Goal: Navigation & Orientation: Find specific page/section

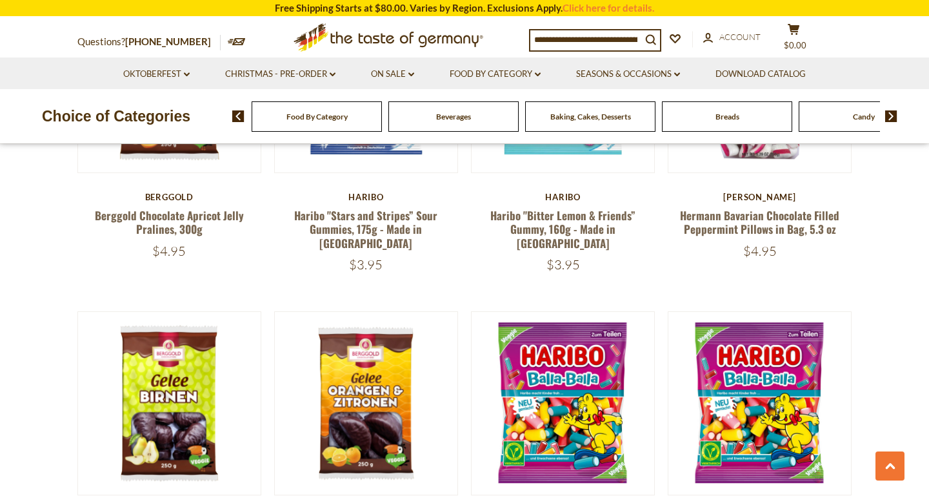
scroll to position [600, 0]
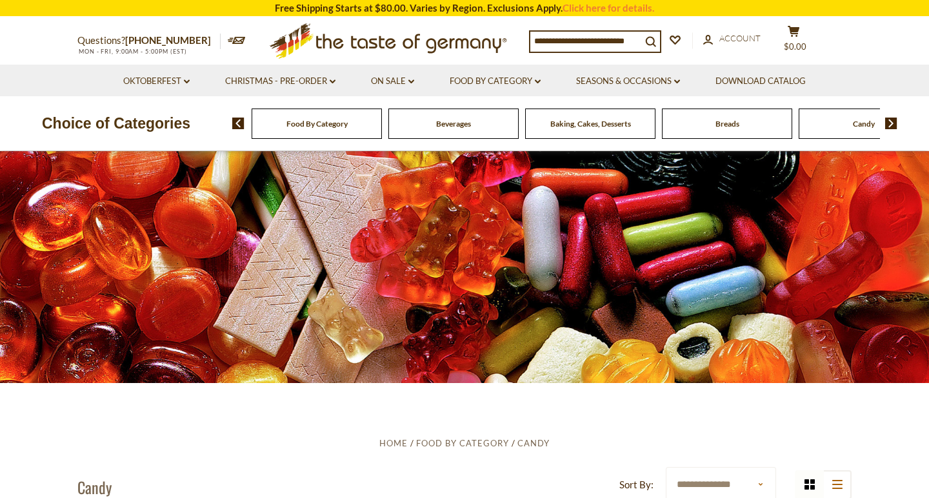
click at [330, 128] on div "Food By Category" at bounding box center [317, 123] width 130 height 30
click at [349, 132] on div "Food By Category" at bounding box center [317, 123] width 130 height 30
click at [344, 117] on div "Food By Category" at bounding box center [317, 123] width 130 height 30
click at [344, 134] on div "Food By Category" at bounding box center [317, 123] width 130 height 30
click at [892, 124] on img at bounding box center [892, 123] width 12 height 12
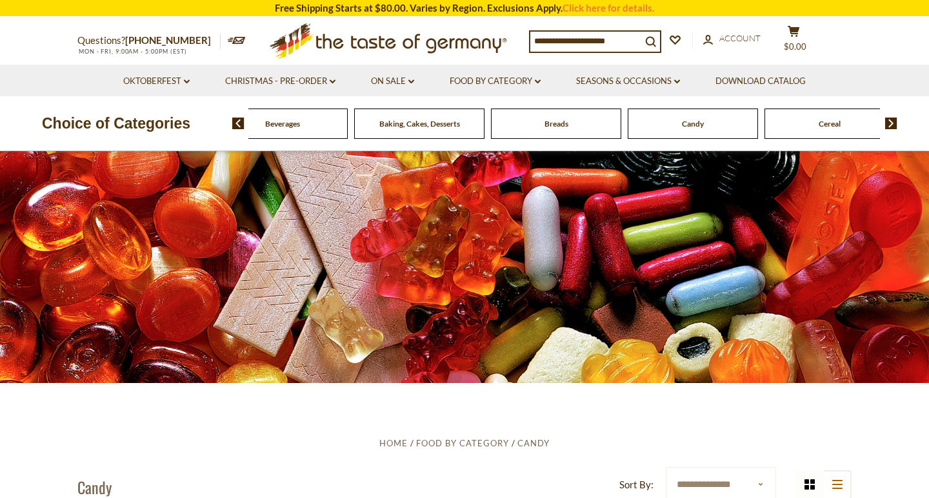
click at [892, 124] on img at bounding box center [892, 123] width 12 height 12
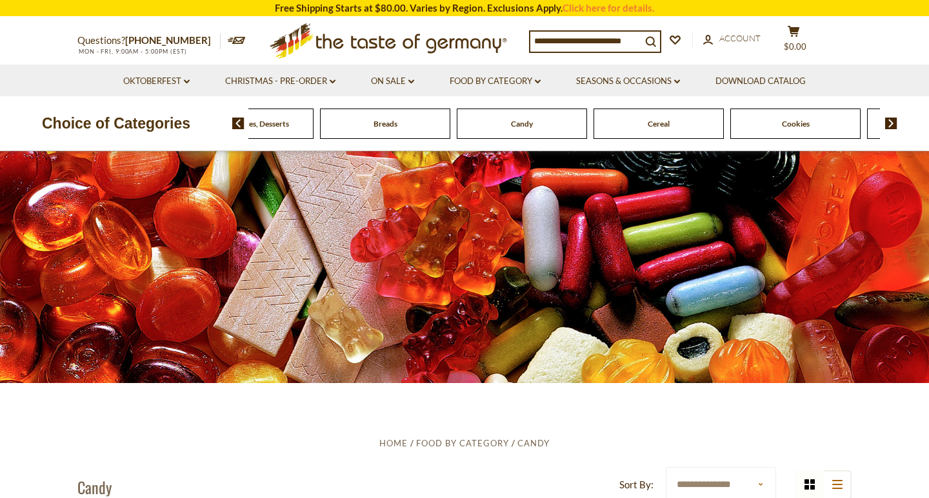
click at [892, 124] on img at bounding box center [892, 123] width 12 height 12
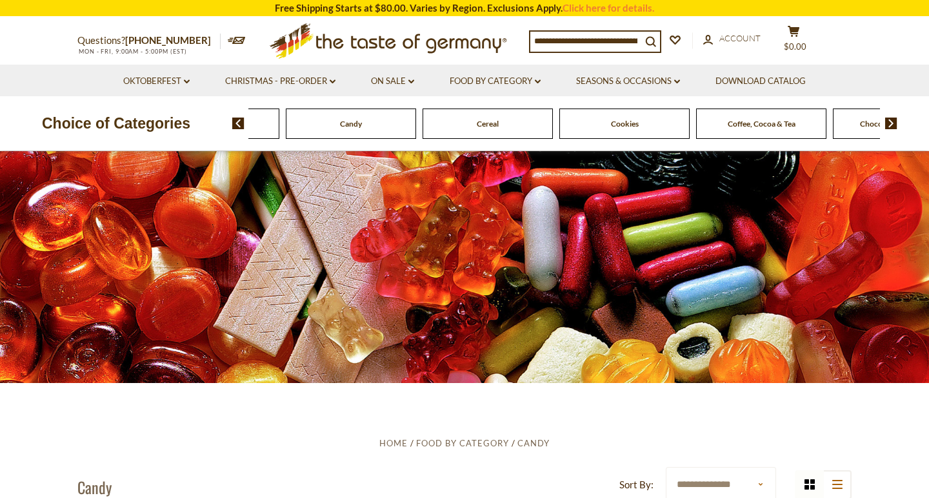
click at [620, 125] on span "Cookies" at bounding box center [625, 124] width 28 height 10
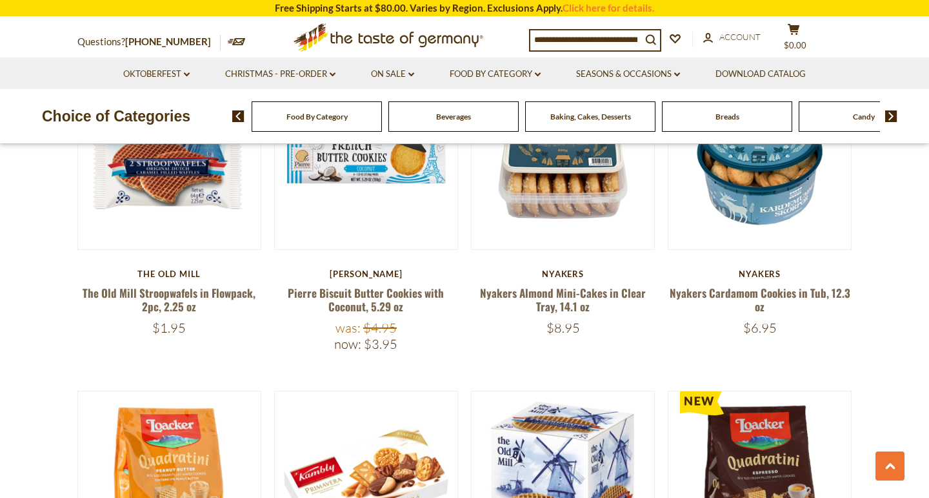
scroll to position [708, 0]
